Goal: Task Accomplishment & Management: Manage account settings

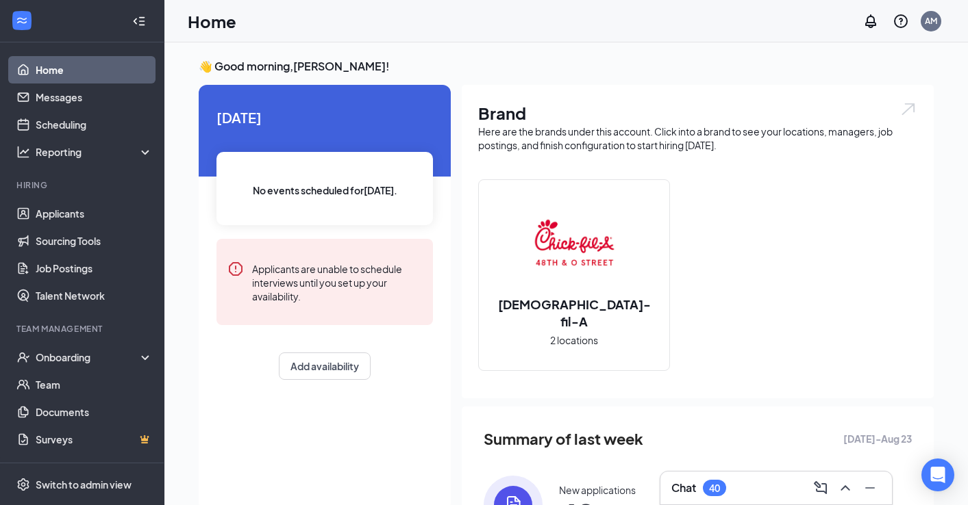
click at [764, 490] on div "Chat 40" at bounding box center [776, 488] width 210 height 22
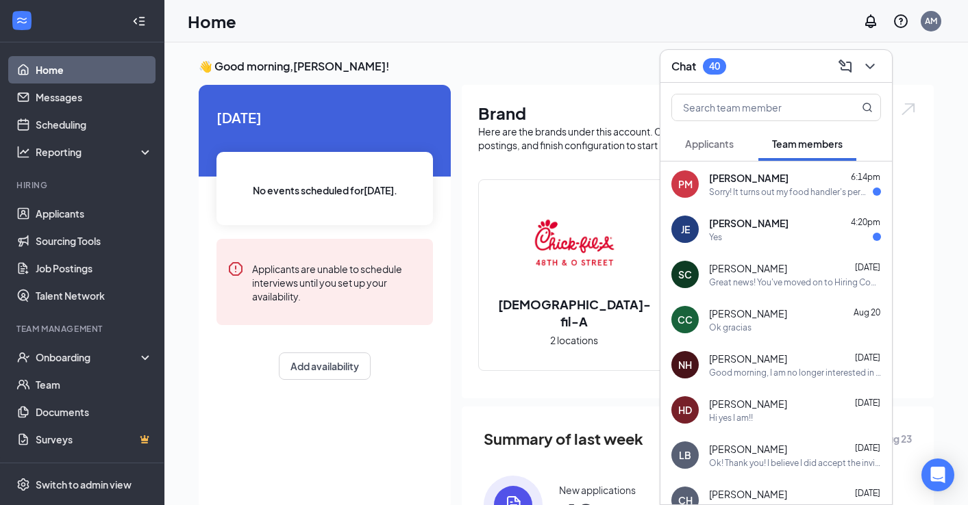
click at [737, 198] on div "PM [PERSON_NAME] 6:14pm Sorry! It turns out my food handler's permit just expir…" at bounding box center [775, 184] width 231 height 45
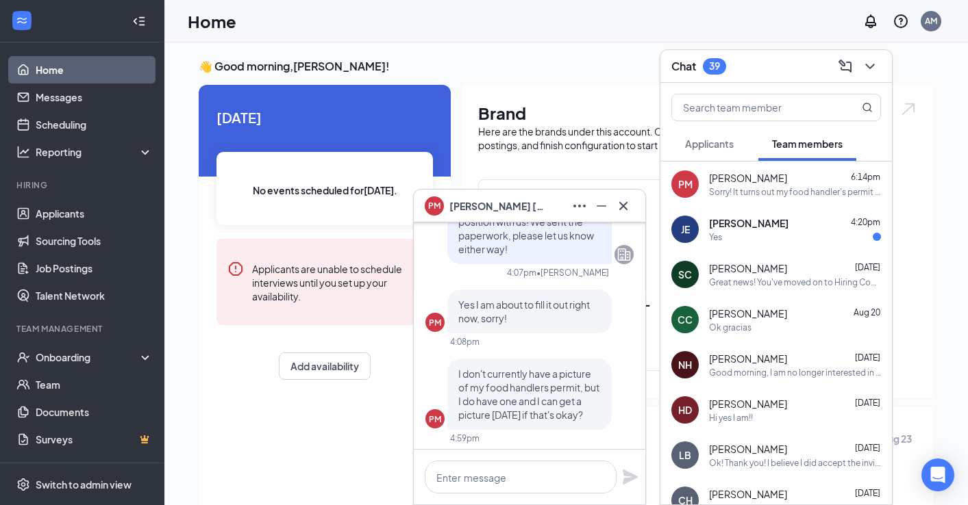
scroll to position [-159, 0]
click at [628, 205] on icon "Cross" at bounding box center [623, 206] width 16 height 16
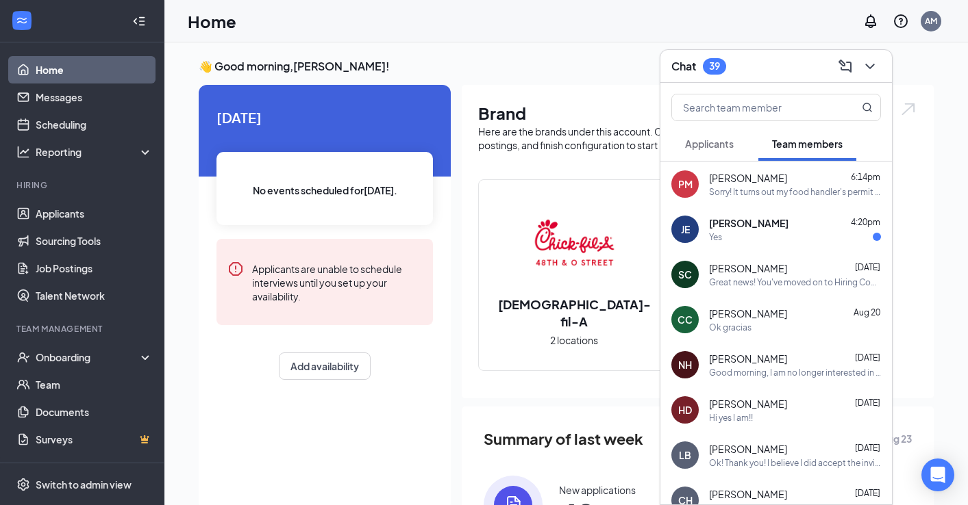
click at [721, 224] on span "[PERSON_NAME]" at bounding box center [748, 223] width 79 height 14
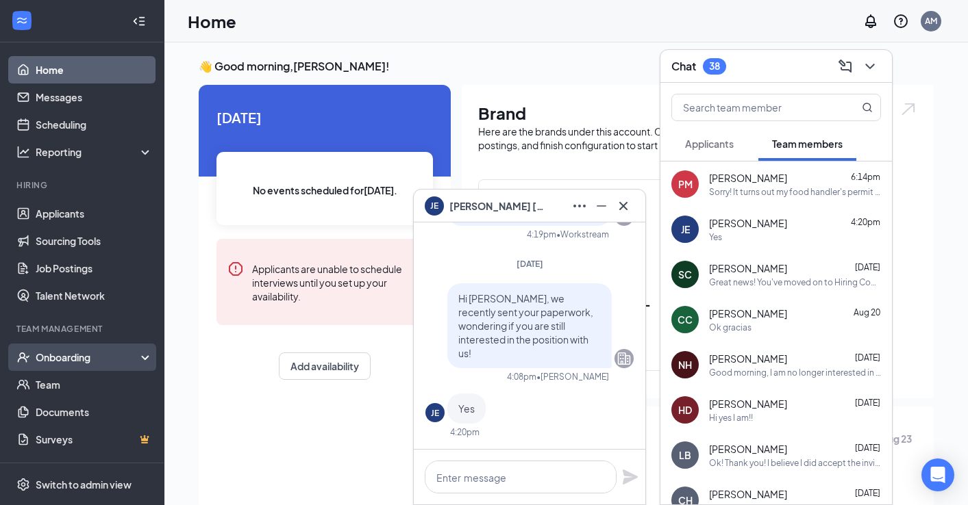
click at [68, 353] on div "Onboarding" at bounding box center [88, 358] width 105 height 14
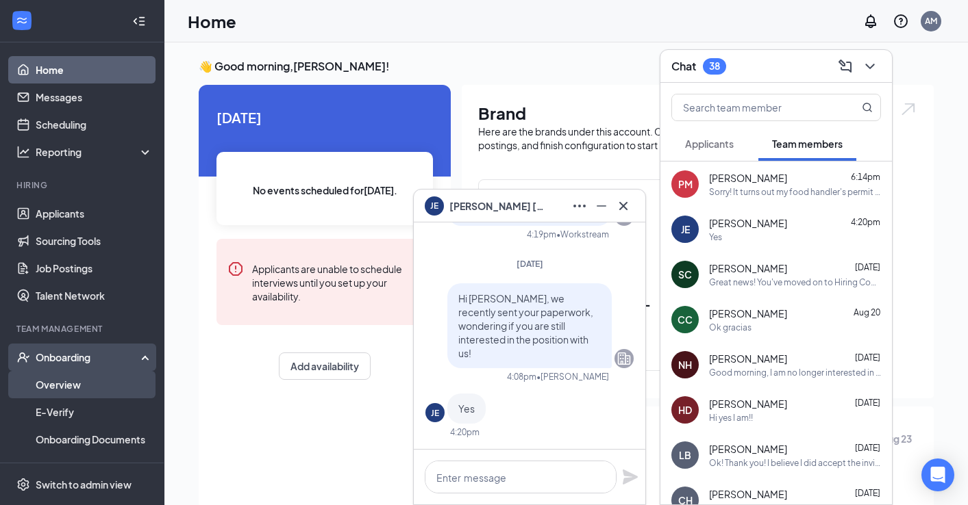
click at [62, 377] on link "Overview" at bounding box center [94, 384] width 117 height 27
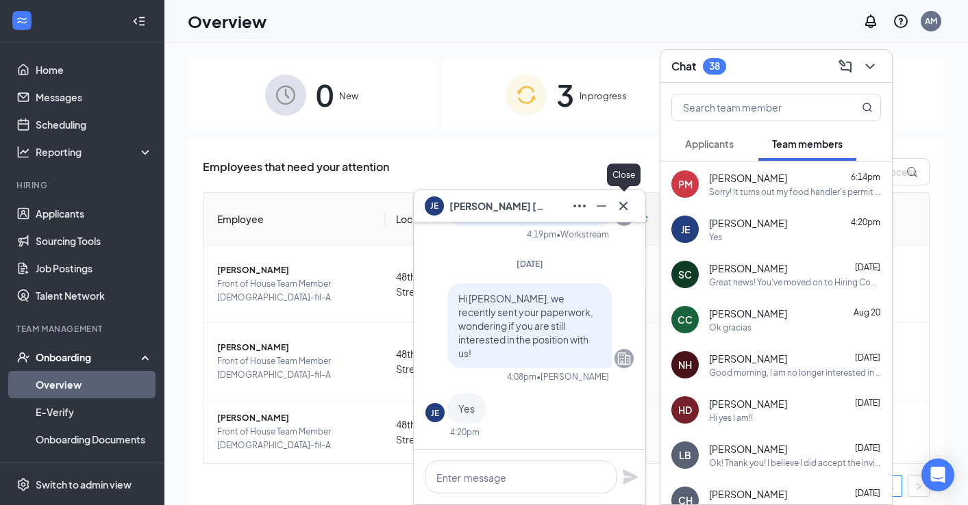
click at [631, 202] on icon "Cross" at bounding box center [623, 206] width 16 height 16
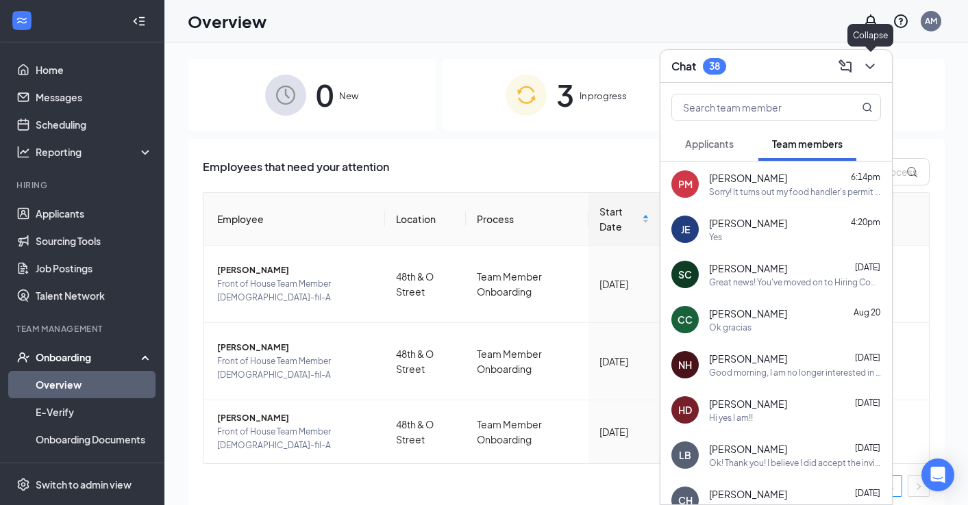
click at [876, 62] on icon "ChevronDown" at bounding box center [869, 66] width 16 height 16
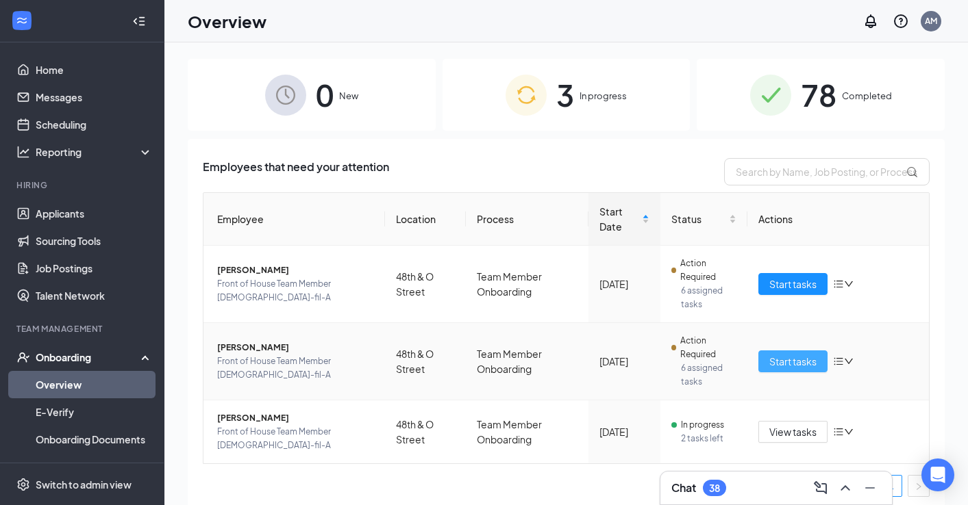
click at [790, 367] on span "Start tasks" at bounding box center [792, 361] width 47 height 15
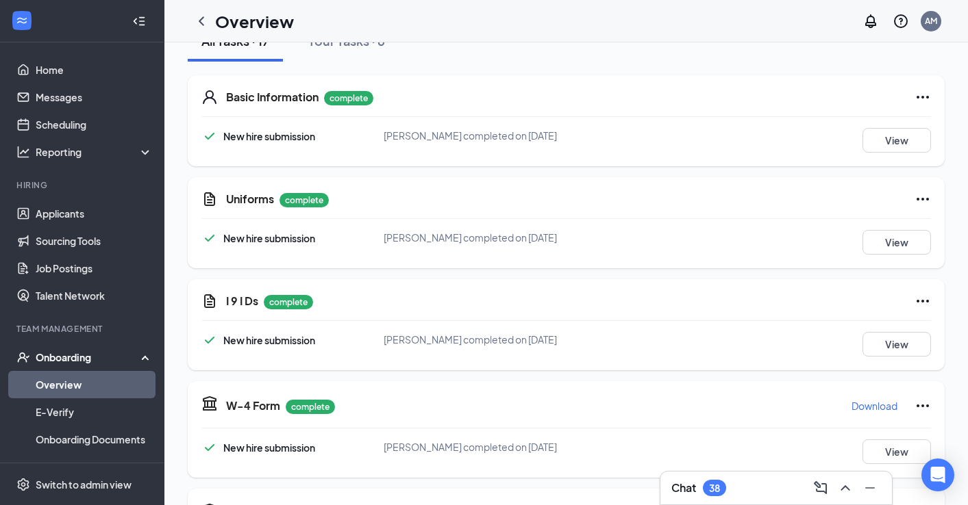
scroll to position [179, 0]
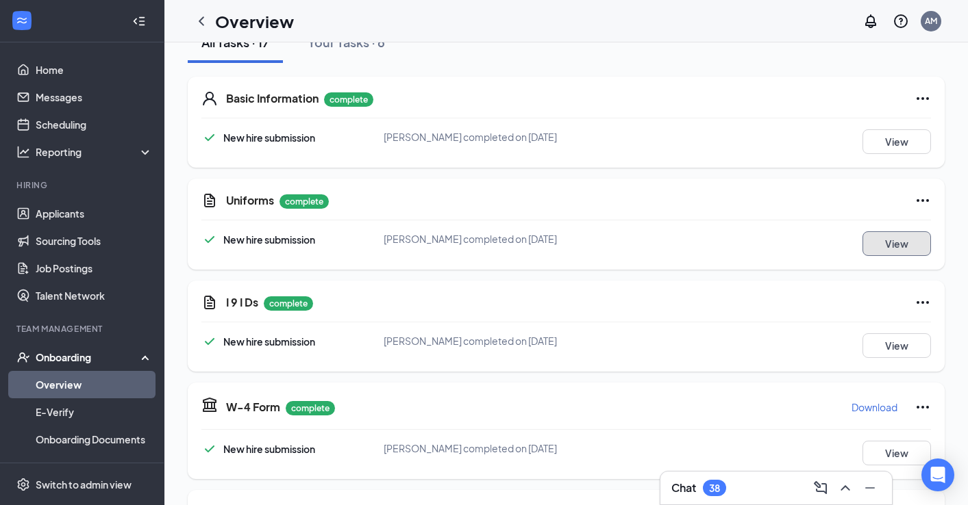
click at [911, 243] on button "View" at bounding box center [896, 243] width 68 height 25
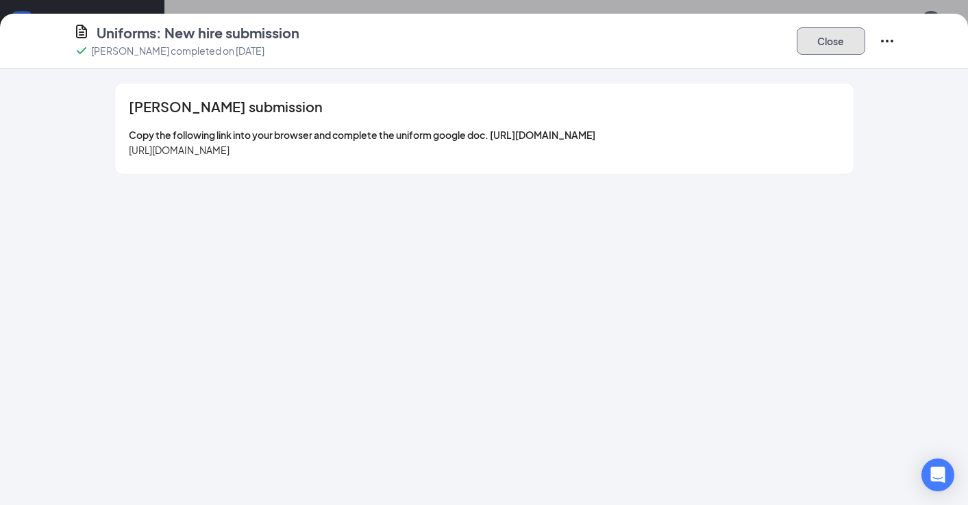
click at [816, 50] on button "Close" at bounding box center [830, 40] width 68 height 27
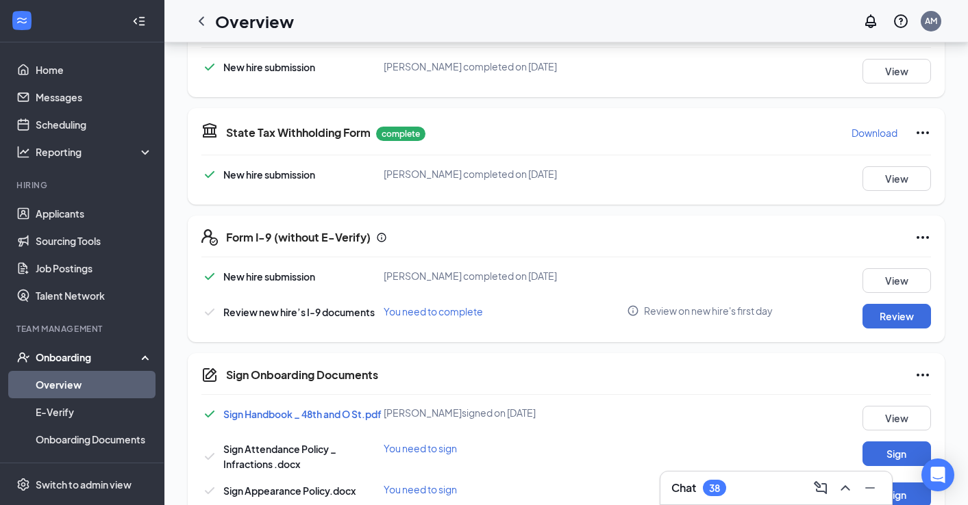
scroll to position [0, 0]
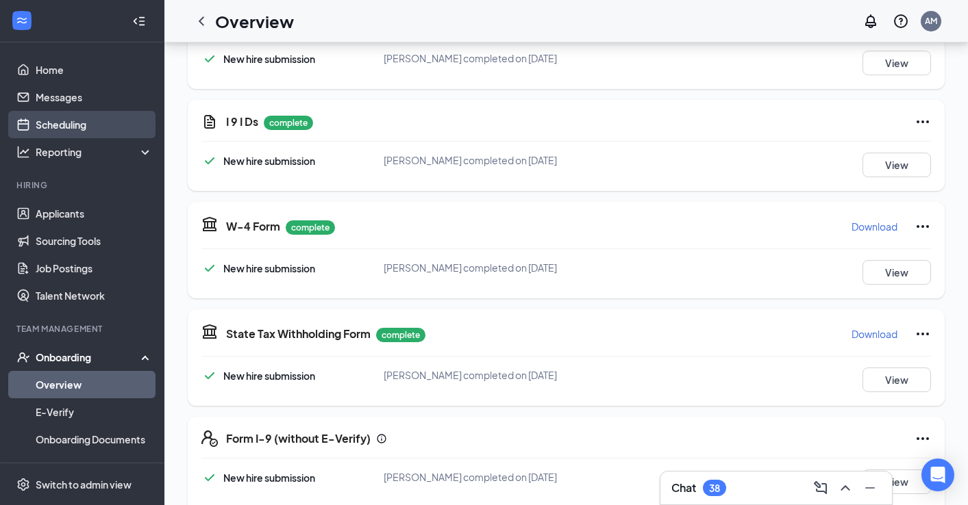
click at [62, 122] on link "Scheduling" at bounding box center [94, 124] width 117 height 27
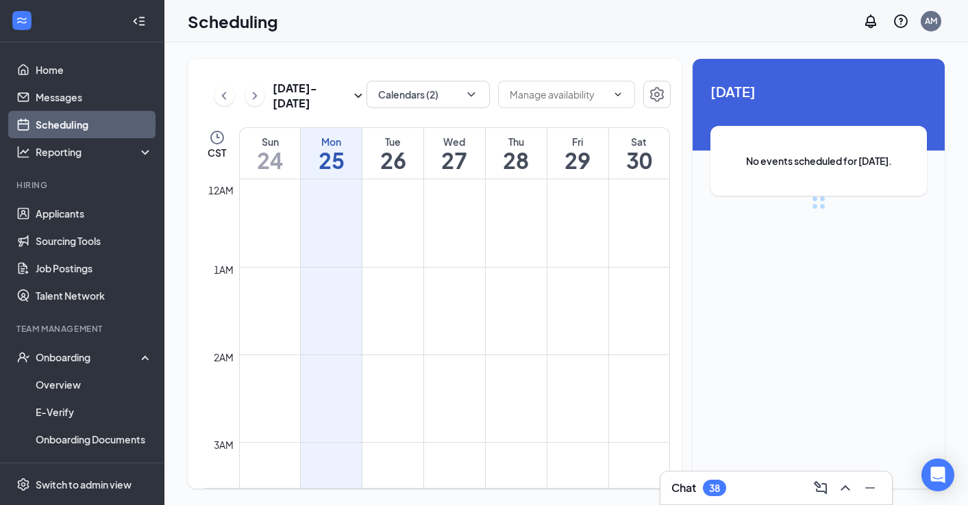
scroll to position [673, 0]
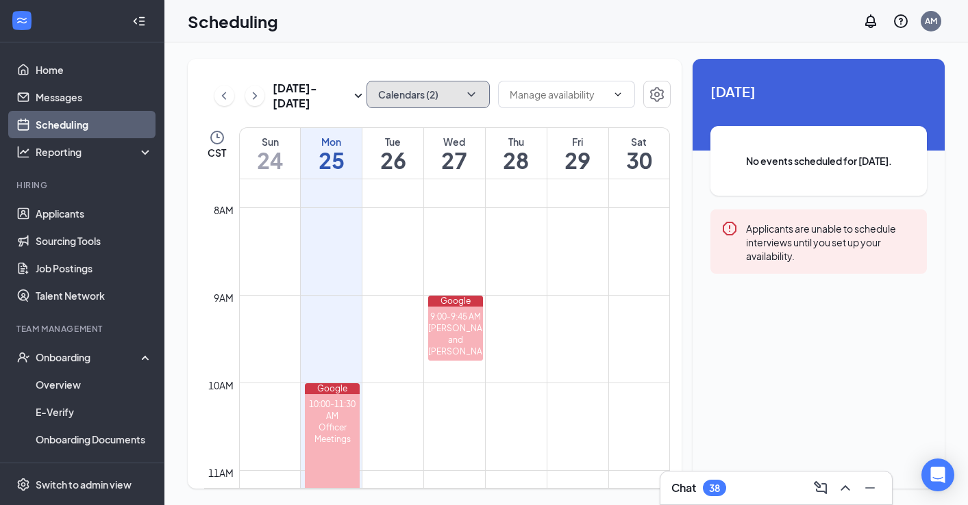
click at [401, 93] on button "Calendars (2)" at bounding box center [427, 94] width 123 height 27
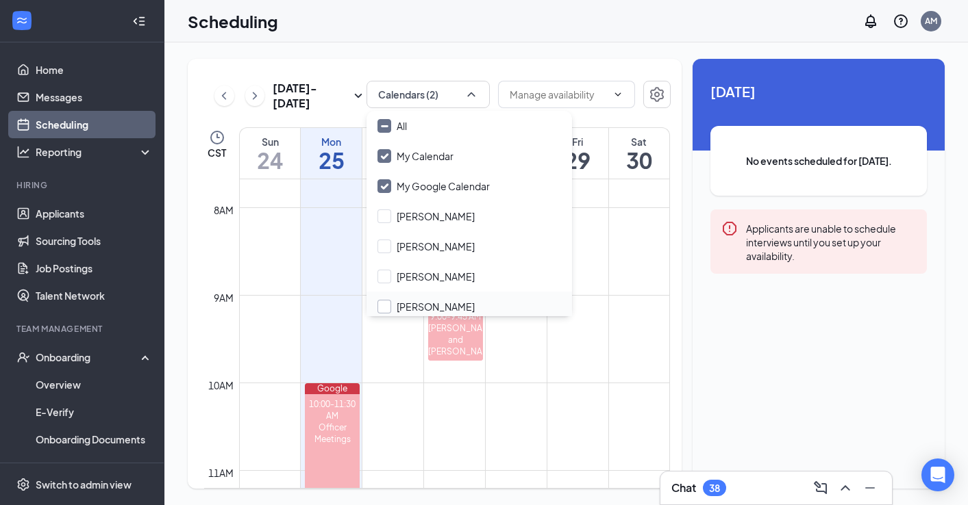
click at [379, 304] on input "[PERSON_NAME]" at bounding box center [425, 307] width 97 height 14
checkbox input "true"
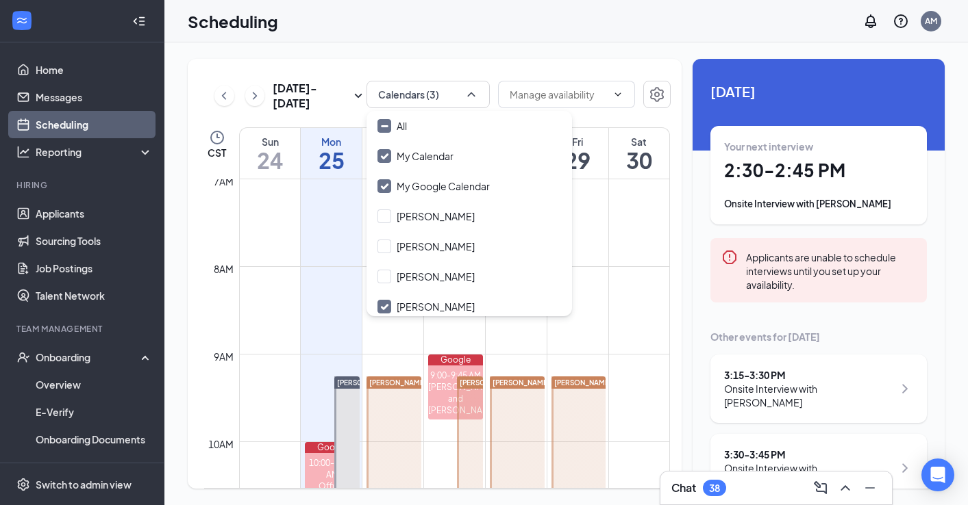
scroll to position [607, 0]
